Goal: Obtain resource: Obtain resource

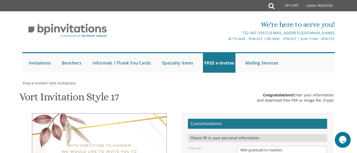
scroll to position [112, 0]
click at [274, 146] on textarea "With gratitude to Hashem We would like to invite you to The vort of our children" at bounding box center [281, 156] width 89 height 20
paste textarea "הקבּ״ה"
type textarea "With gratitude to הקבּ״ה We would like to invite you to The vort of our children"
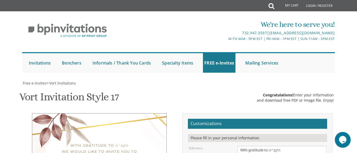
click at [302, 119] on h2 "Customizations" at bounding box center [257, 124] width 139 height 10
